Goal: Task Accomplishment & Management: Manage account settings

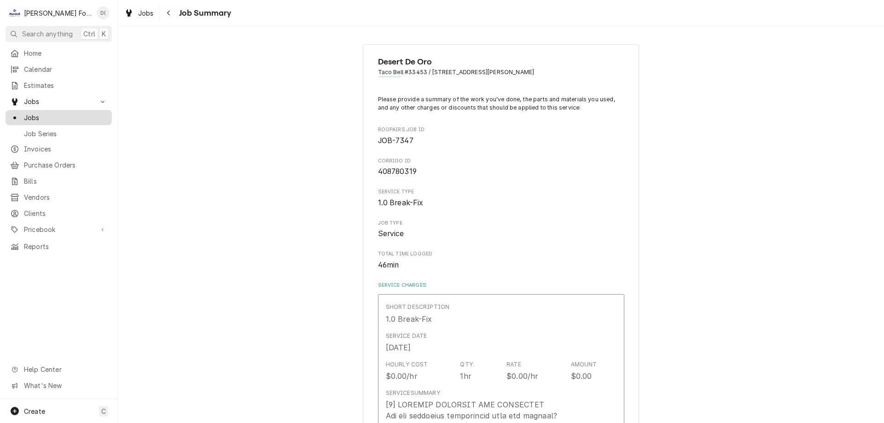
scroll to position [1335, 0]
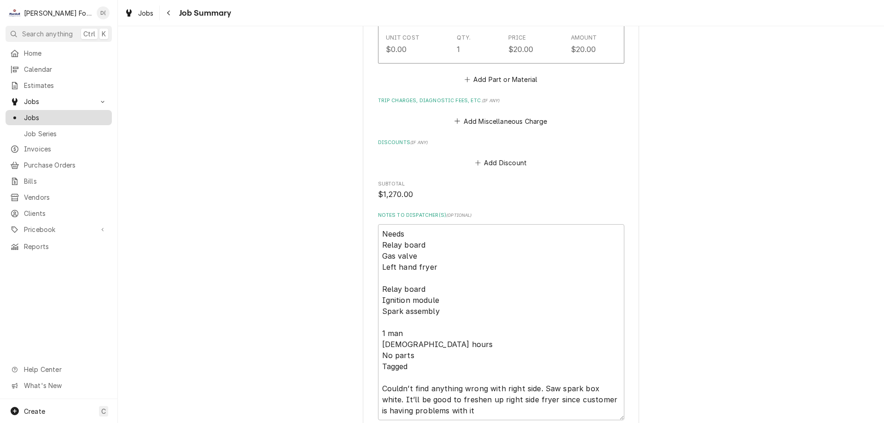
click at [63, 119] on div "Jobs" at bounding box center [58, 118] width 103 height 12
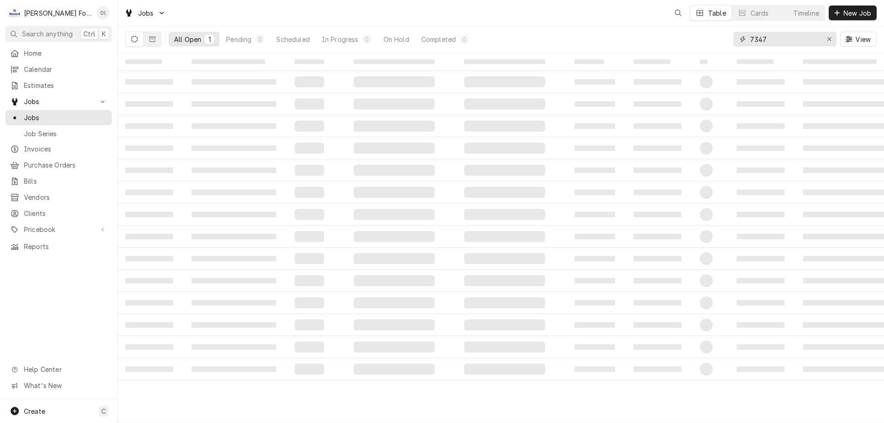
click at [772, 42] on input "7347" at bounding box center [784, 39] width 69 height 15
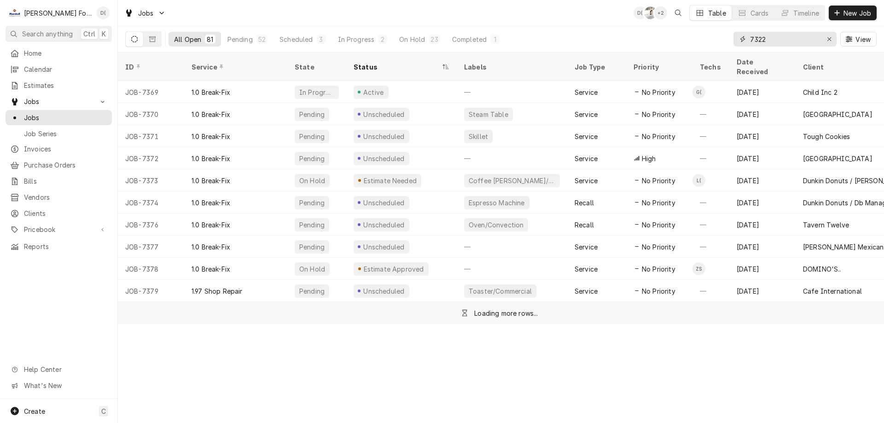
type input "7322"
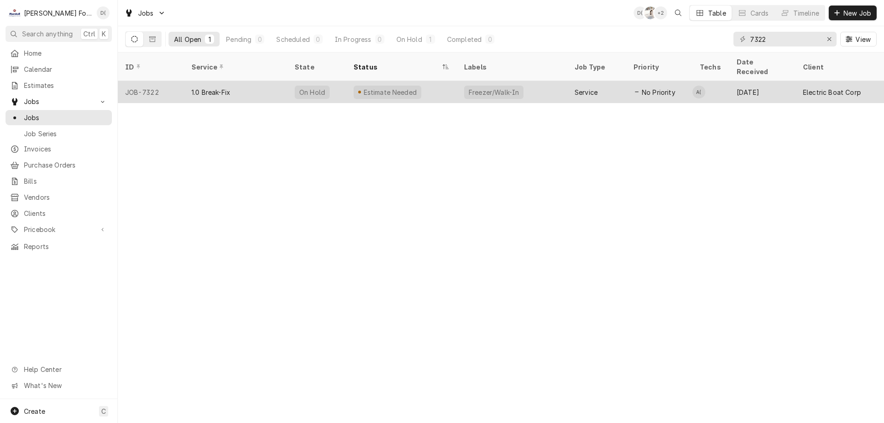
click at [270, 81] on div "1.0 Break-Fix" at bounding box center [235, 92] width 103 height 22
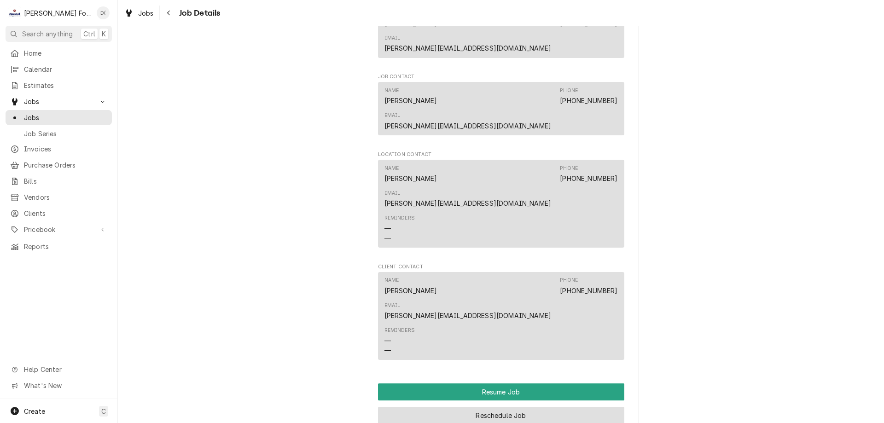
scroll to position [1427, 0]
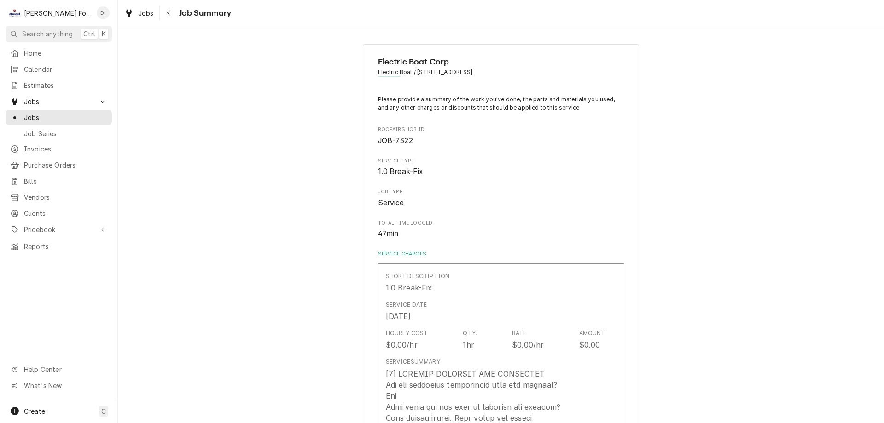
type textarea "x"
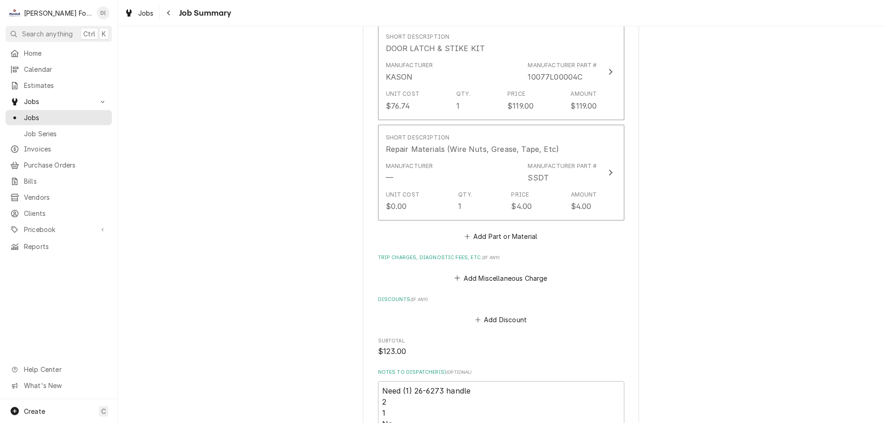
scroll to position [756, 0]
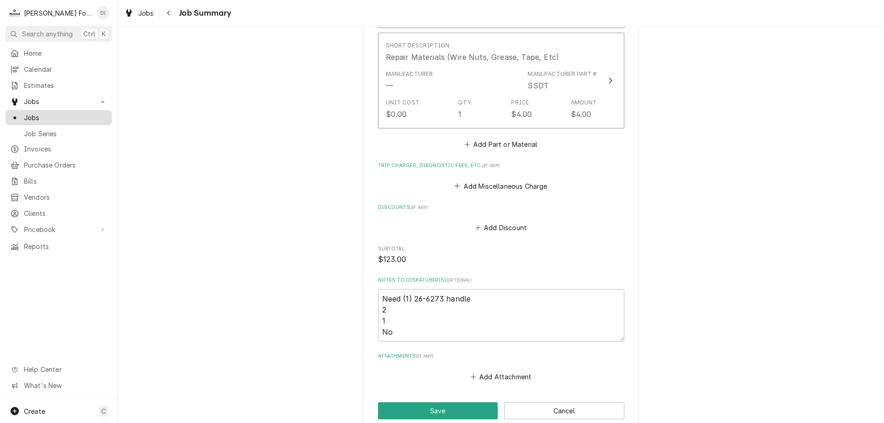
click at [57, 116] on span "Jobs" at bounding box center [65, 118] width 83 height 10
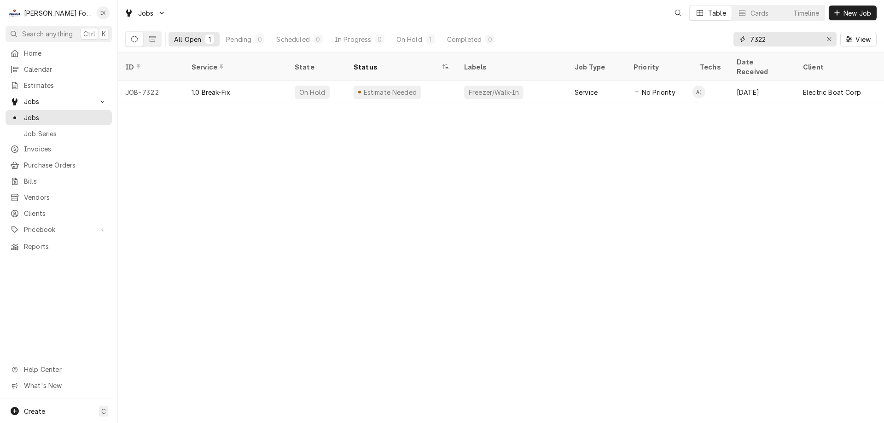
click at [779, 44] on input "7322" at bounding box center [784, 39] width 69 height 15
type input "7"
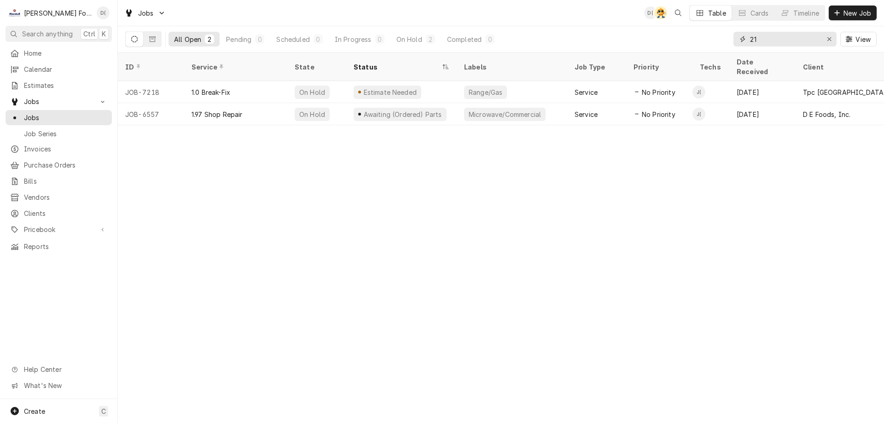
type input "2"
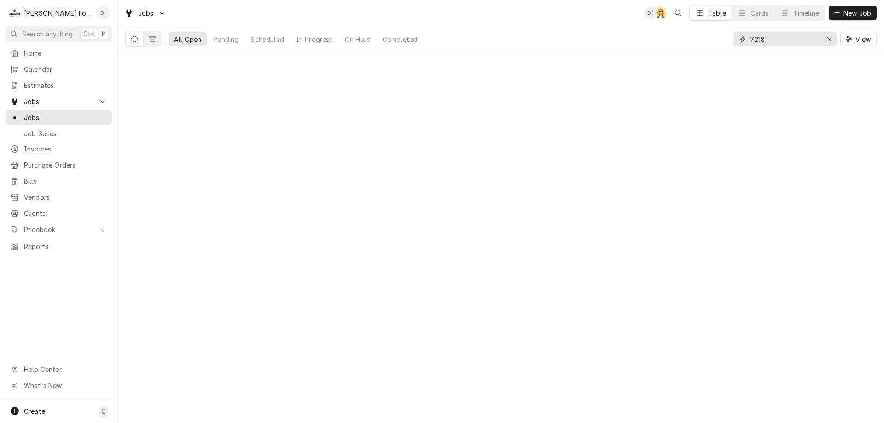
type input "7218"
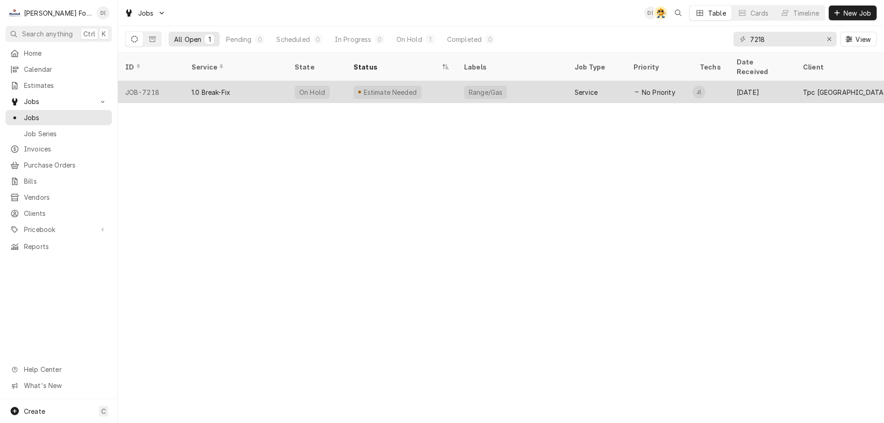
click at [423, 88] on div "Estimate Needed" at bounding box center [401, 92] width 110 height 22
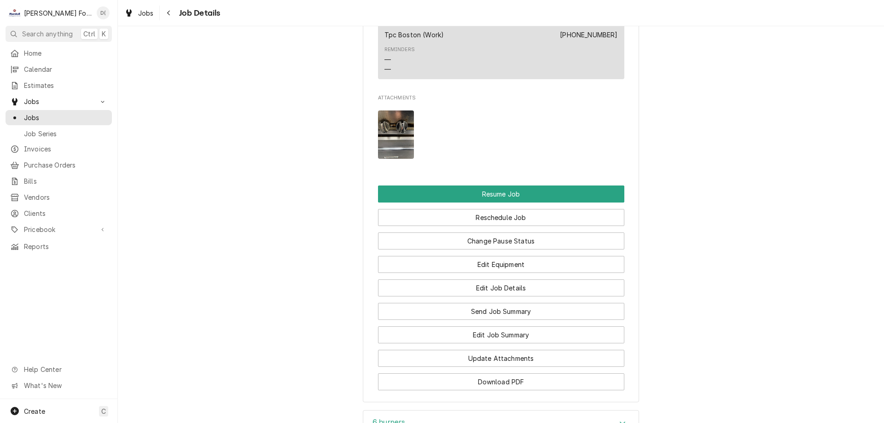
scroll to position [1104, 0]
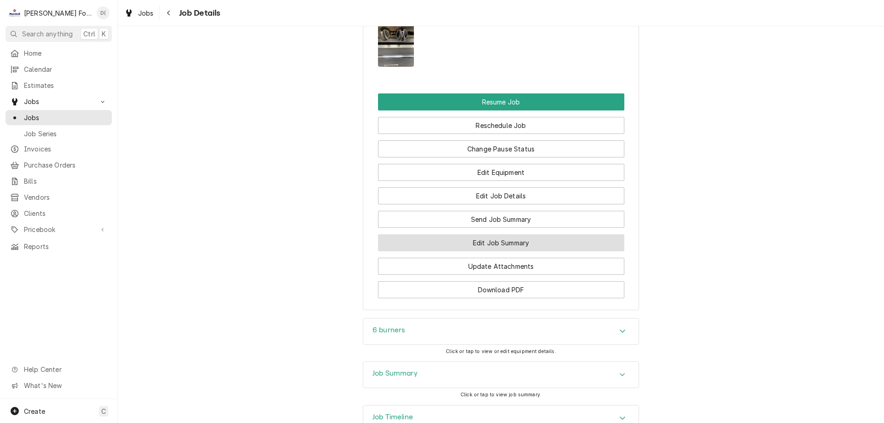
click at [483, 251] on button "Edit Job Summary" at bounding box center [501, 242] width 246 height 17
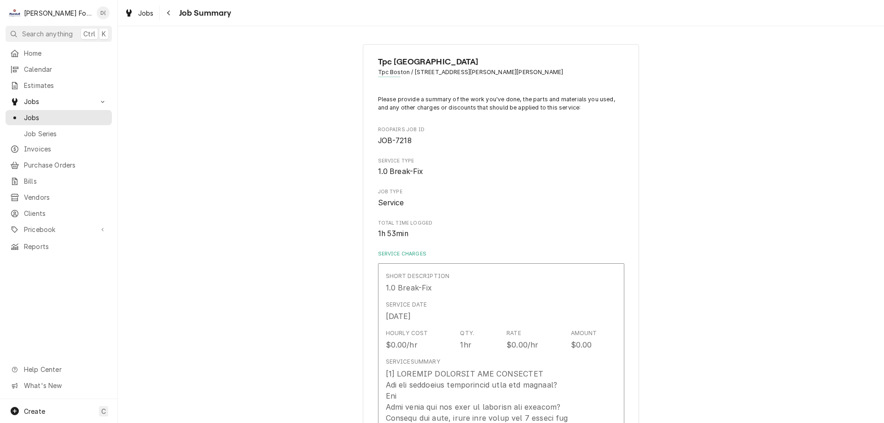
type textarea "x"
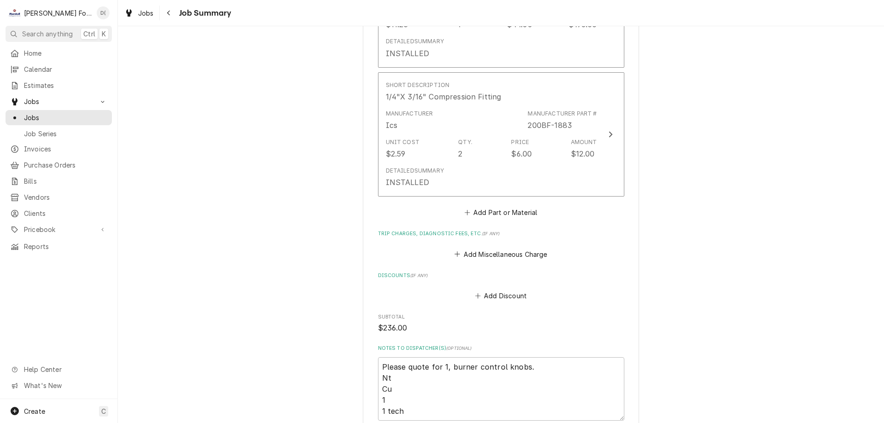
scroll to position [1012, 0]
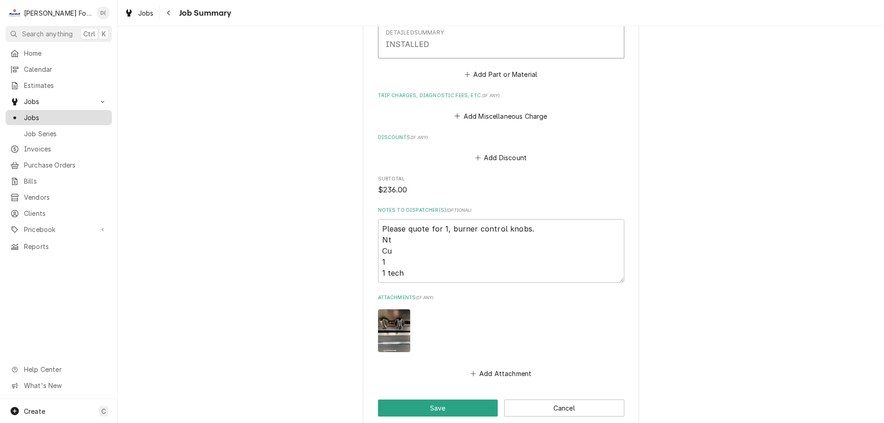
click at [76, 113] on span "Jobs" at bounding box center [65, 118] width 83 height 10
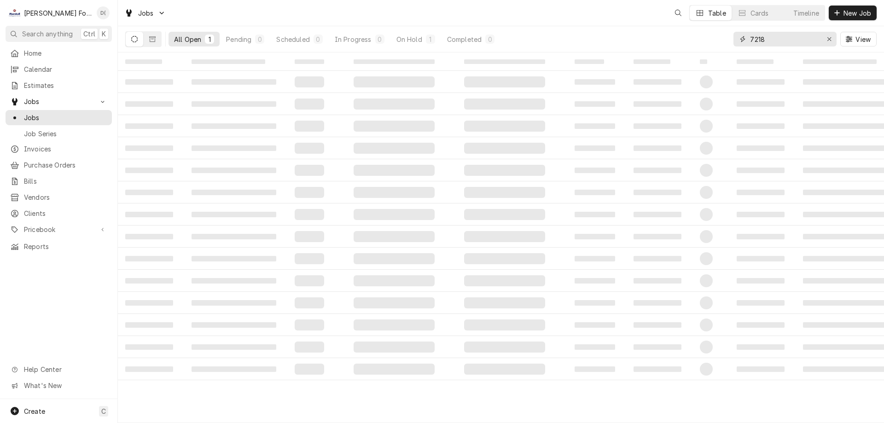
click at [793, 40] on input "7218" at bounding box center [784, 39] width 69 height 15
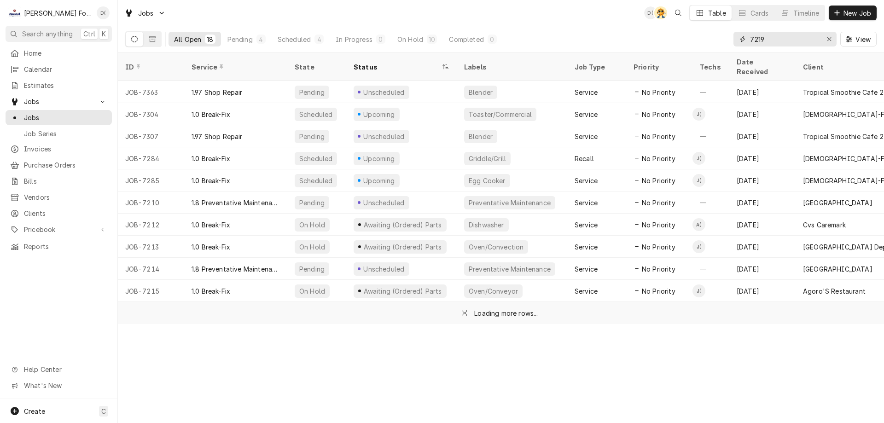
type input "7219"
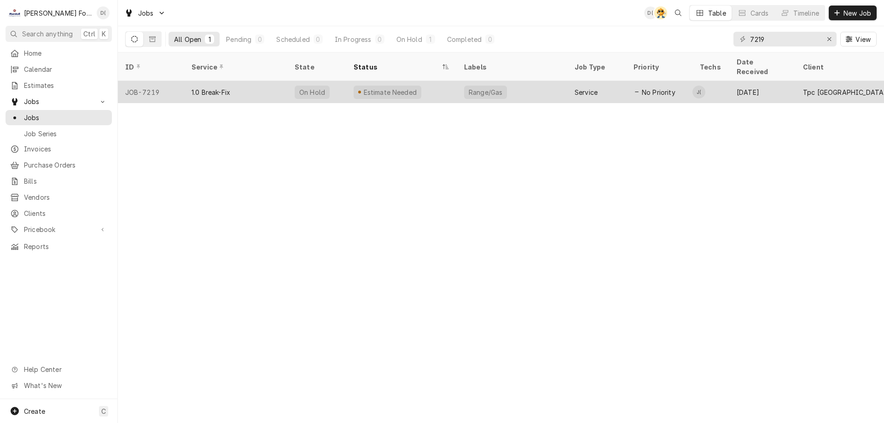
click at [428, 81] on div "Estimate Needed" at bounding box center [401, 92] width 110 height 22
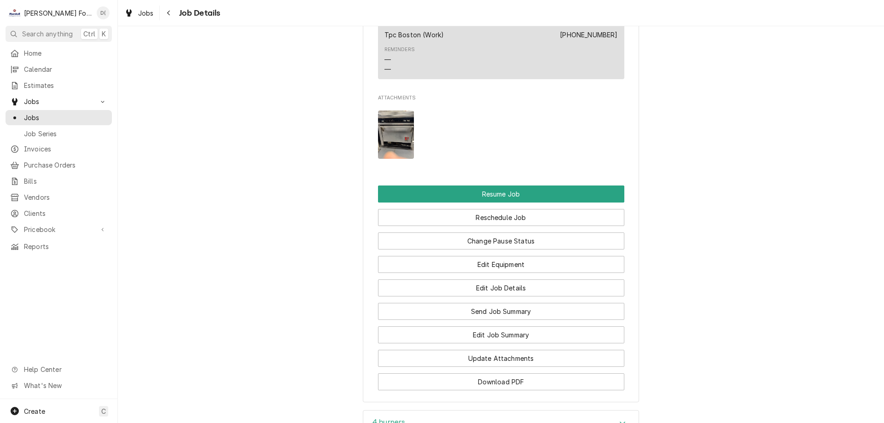
scroll to position [1104, 0]
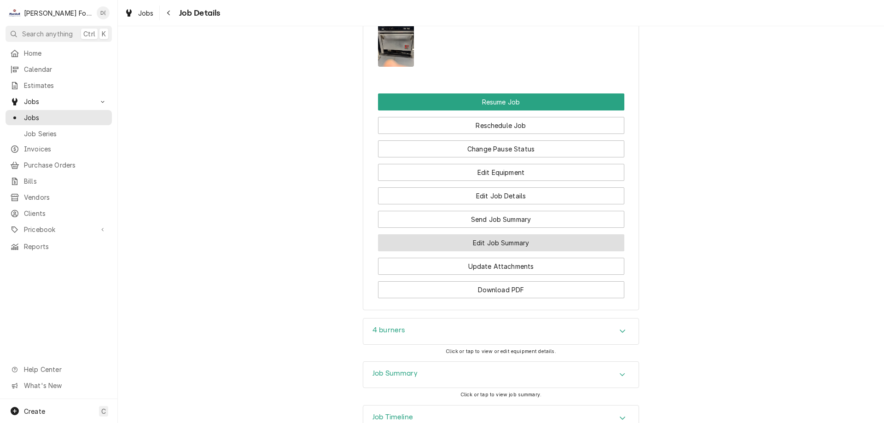
click at [478, 251] on button "Edit Job Summary" at bounding box center [501, 242] width 246 height 17
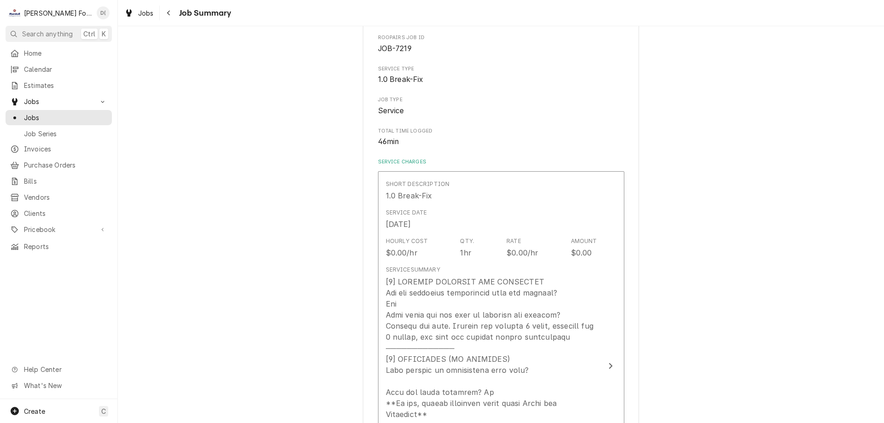
scroll to position [184, 0]
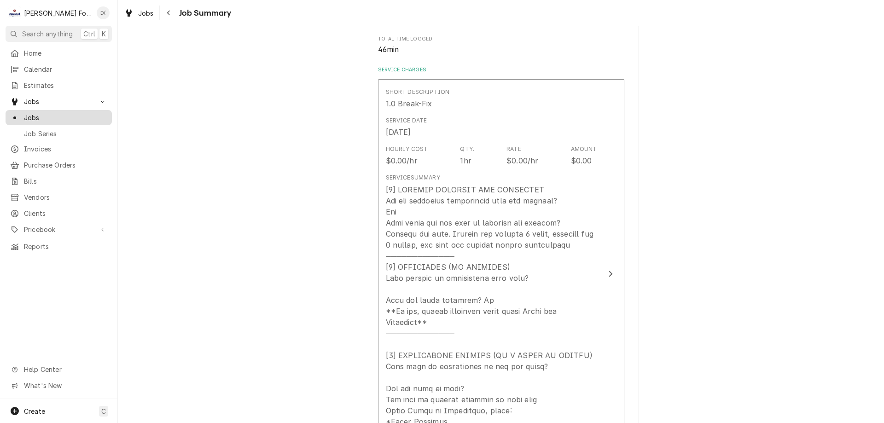
click at [48, 115] on span "Jobs" at bounding box center [65, 118] width 83 height 10
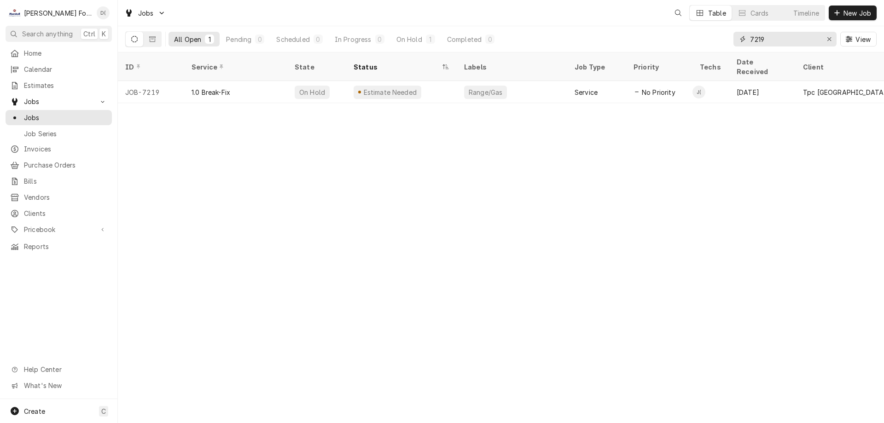
click at [769, 40] on input "7219" at bounding box center [784, 39] width 69 height 15
type input "7"
type input "3"
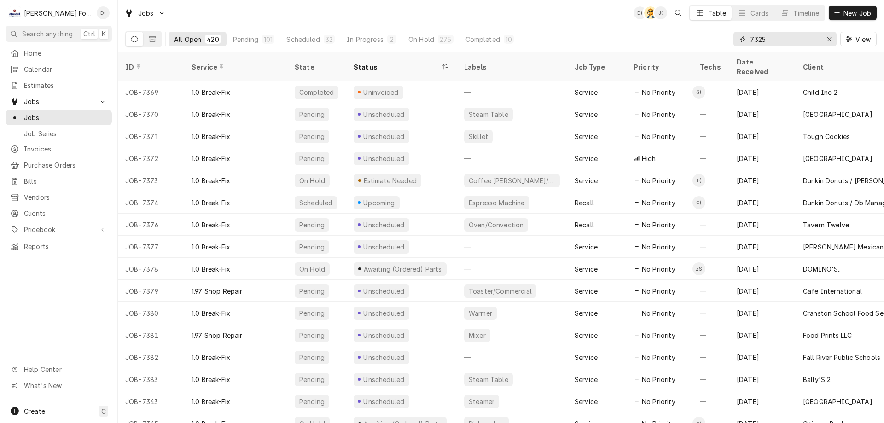
type input "7325"
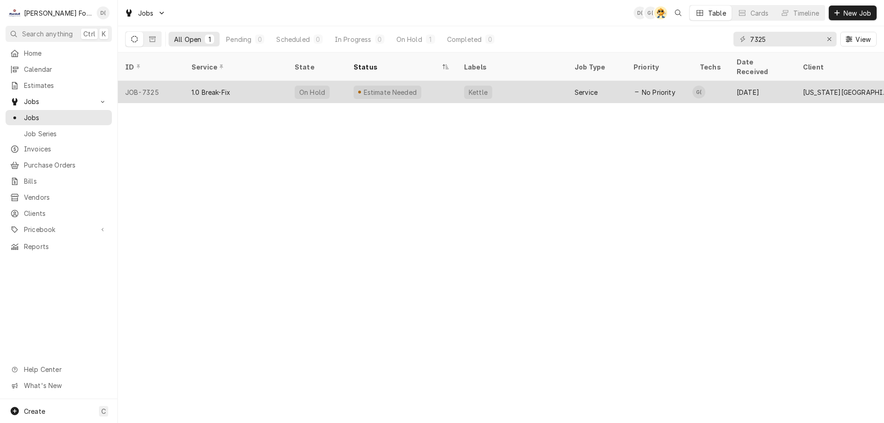
click at [431, 86] on div "Estimate Needed" at bounding box center [401, 92] width 110 height 22
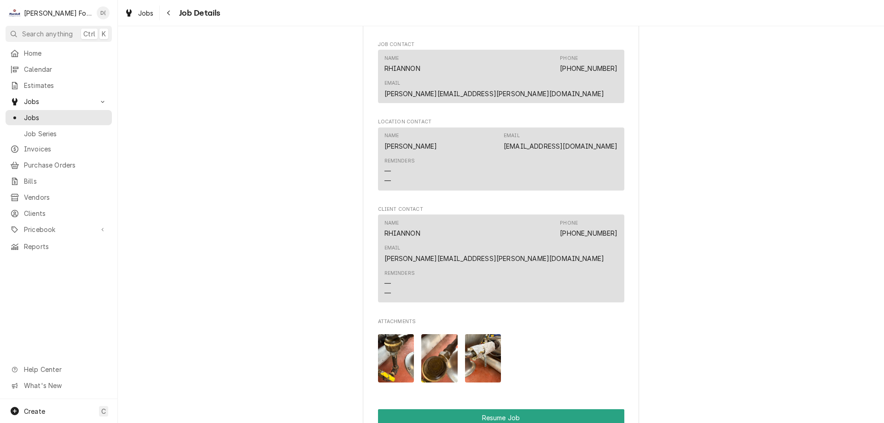
scroll to position [1058, 0]
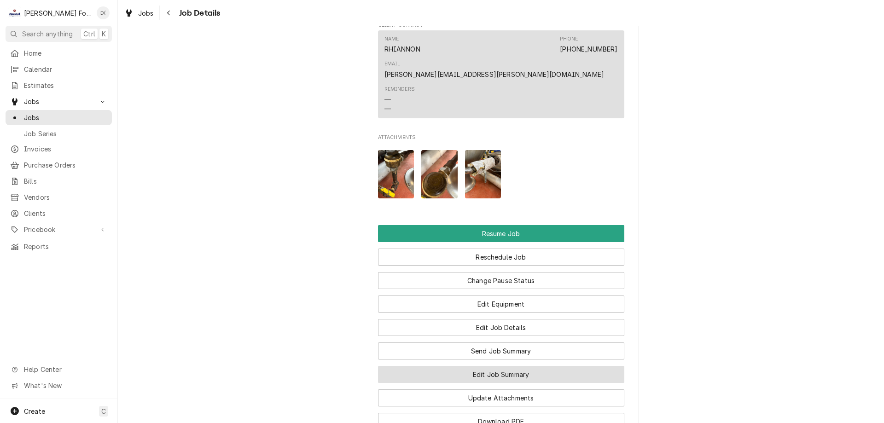
click at [496, 366] on button "Edit Job Summary" at bounding box center [501, 374] width 246 height 17
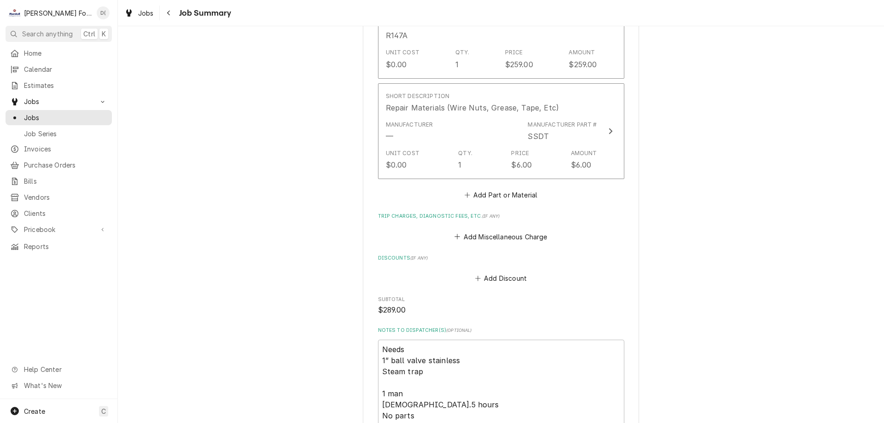
scroll to position [966, 0]
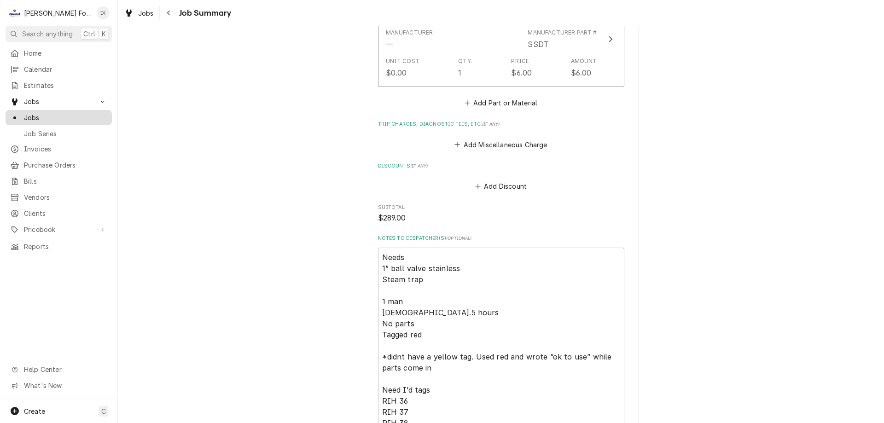
click at [54, 116] on span "Jobs" at bounding box center [65, 118] width 83 height 10
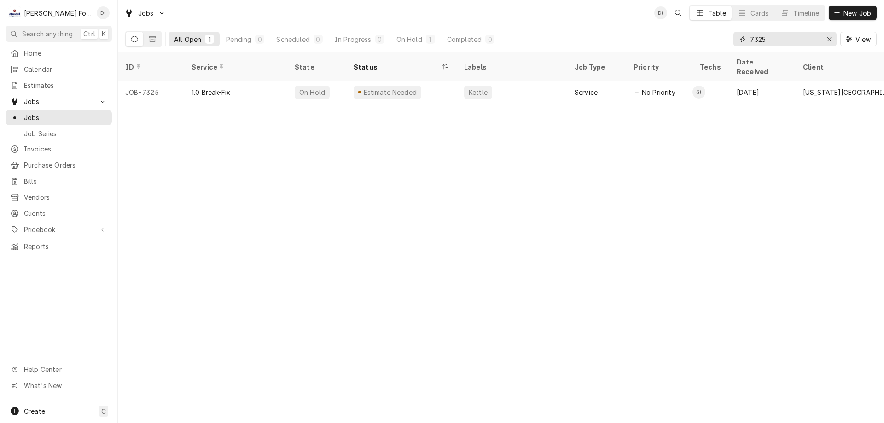
click at [775, 38] on input "7325" at bounding box center [784, 39] width 69 height 15
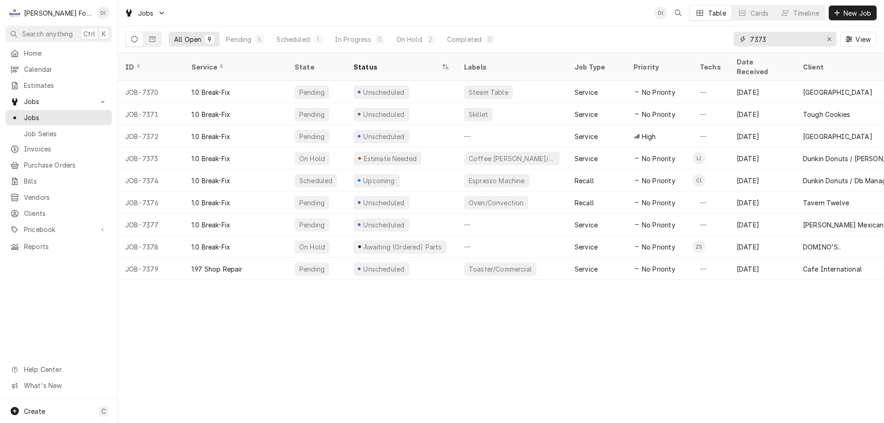
type input "7373"
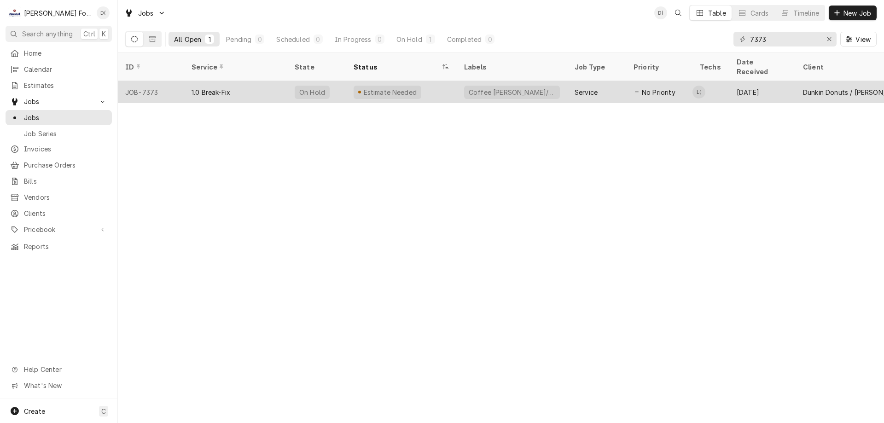
click at [434, 90] on div "Estimate Needed" at bounding box center [401, 92] width 110 height 22
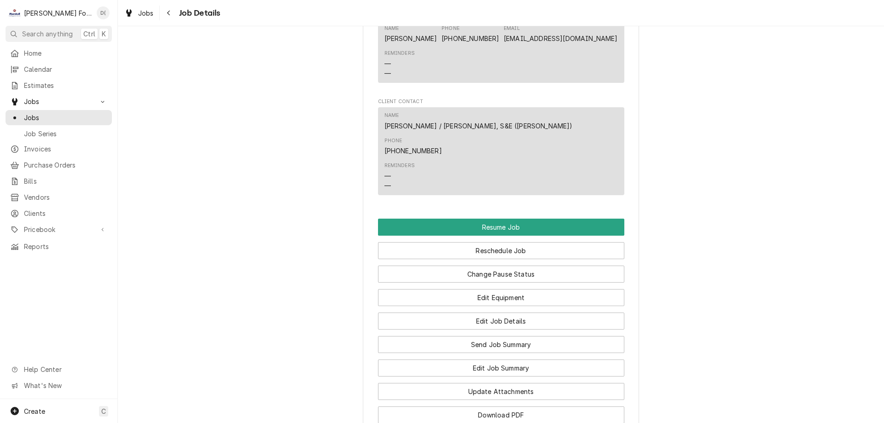
scroll to position [1058, 0]
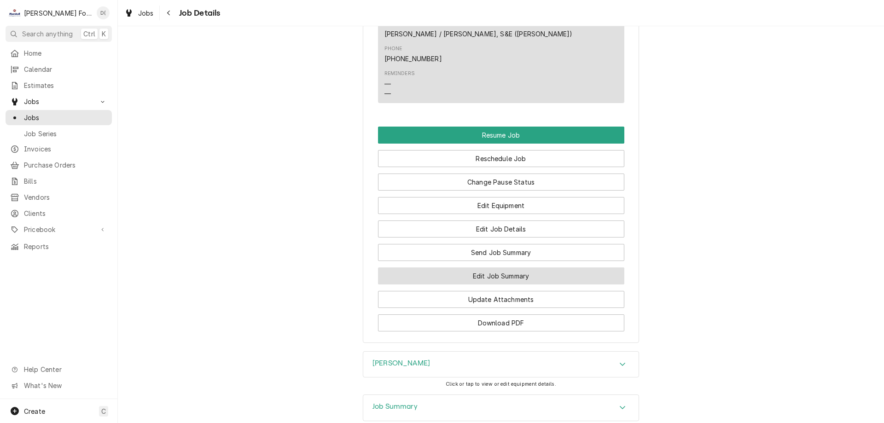
click at [496, 267] on button "Edit Job Summary" at bounding box center [501, 275] width 246 height 17
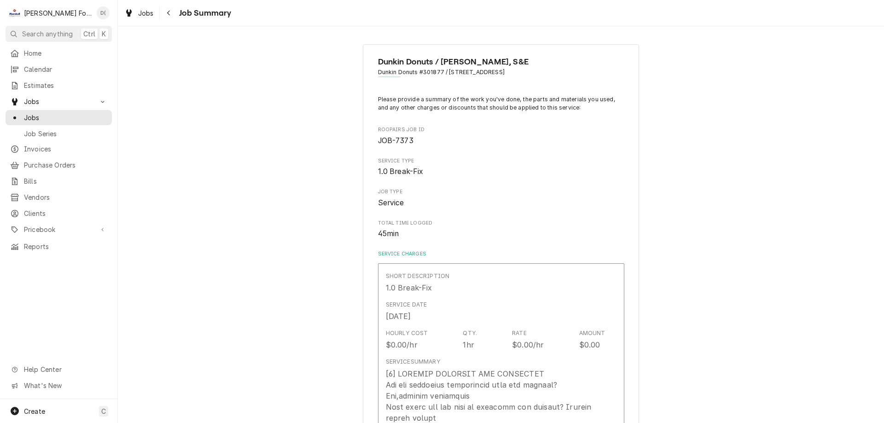
type textarea "x"
click at [72, 117] on span "Jobs" at bounding box center [65, 118] width 83 height 10
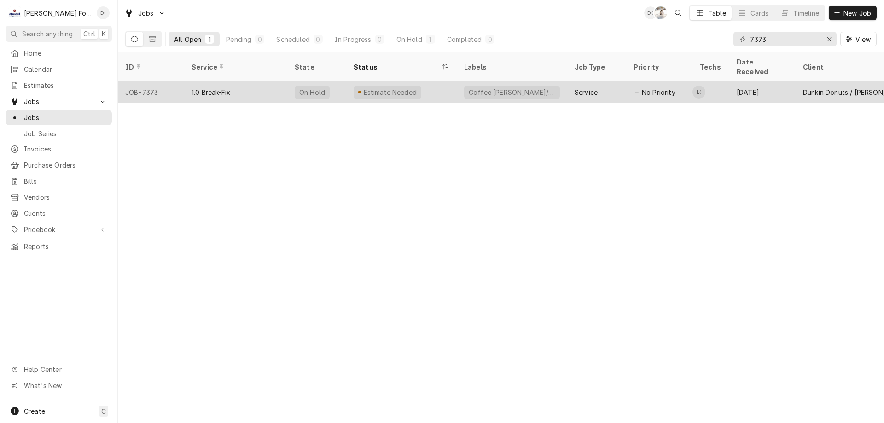
click at [539, 83] on div "Coffee [PERSON_NAME]/Hot" at bounding box center [512, 92] width 110 height 22
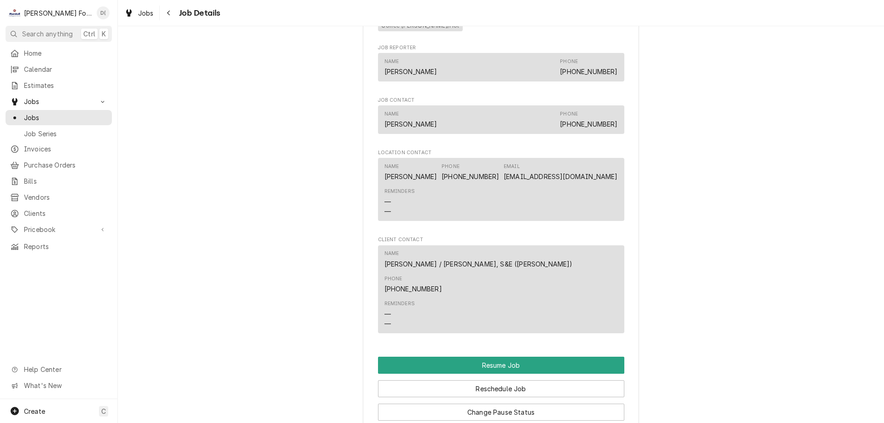
scroll to position [966, 0]
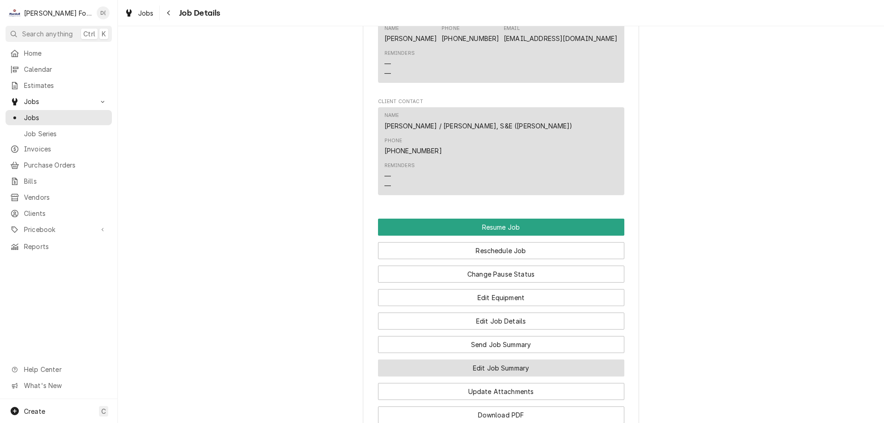
click at [480, 359] on button "Edit Job Summary" at bounding box center [501, 367] width 246 height 17
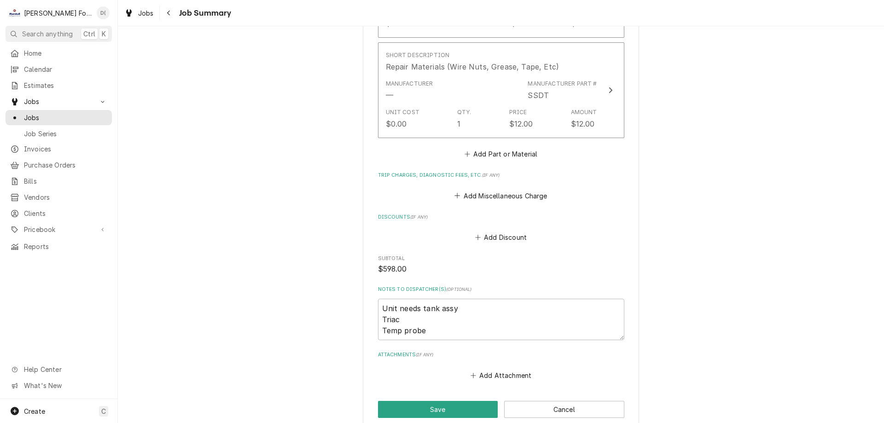
scroll to position [1519, 0]
